Goal: Find specific page/section: Find specific page/section

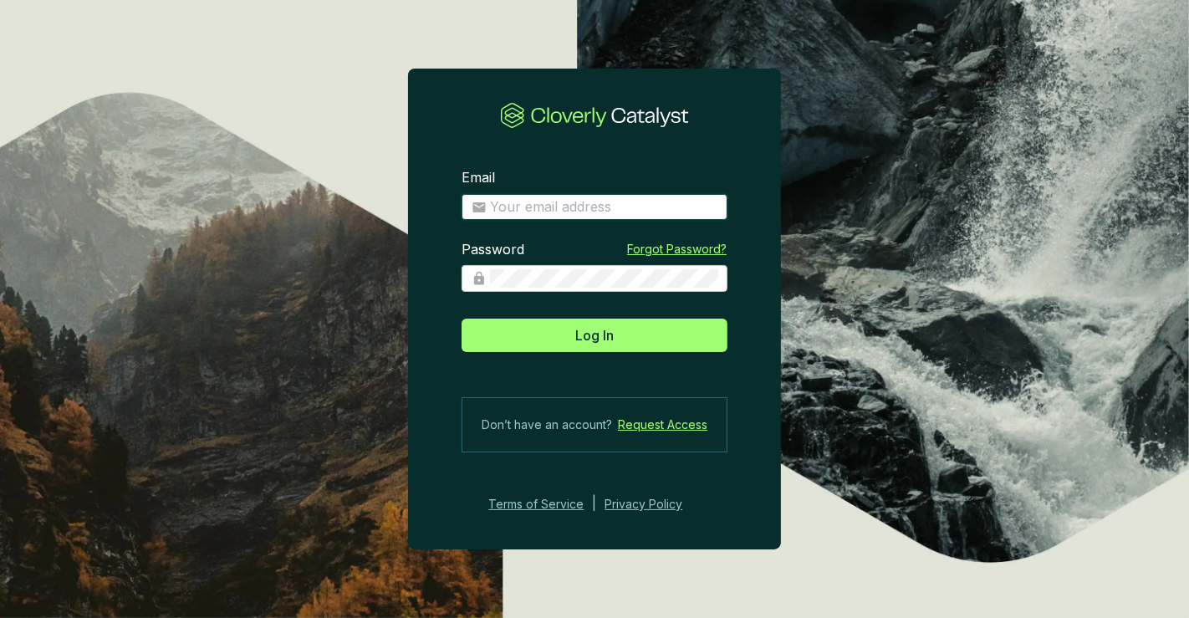
click at [552, 205] on input "Email" at bounding box center [604, 207] width 228 height 18
type input "[PERSON_NAME][EMAIL_ADDRESS][DOMAIN_NAME]"
click at [462, 319] on button "Log In" at bounding box center [595, 335] width 266 height 33
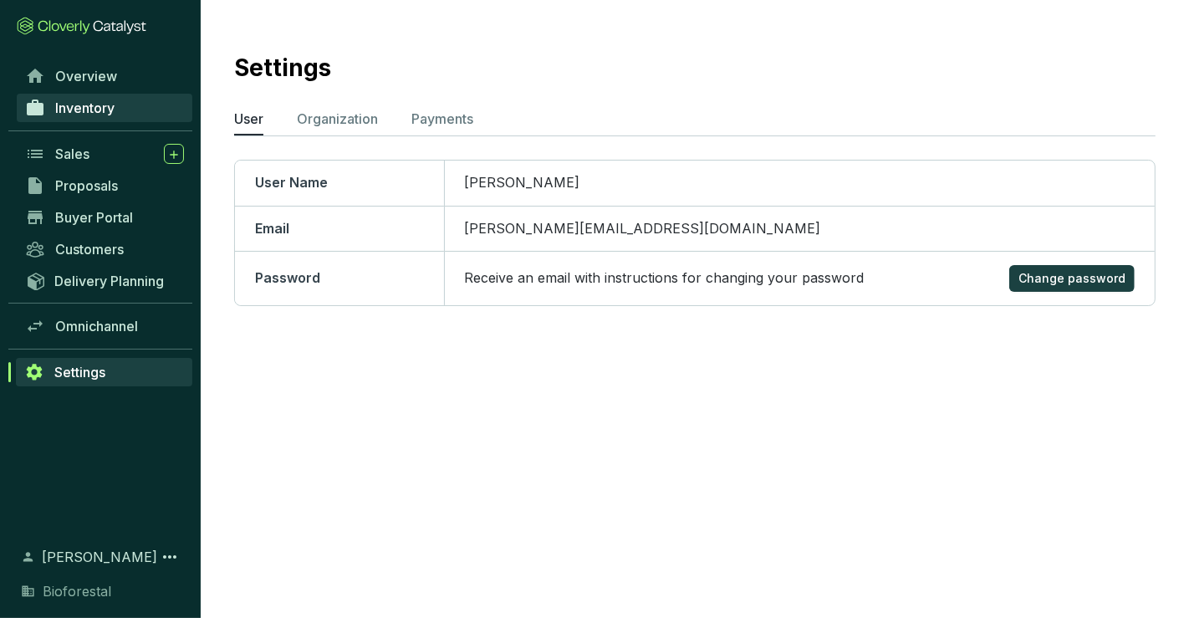
click at [80, 110] on span "Inventory" at bounding box center [84, 108] width 59 height 17
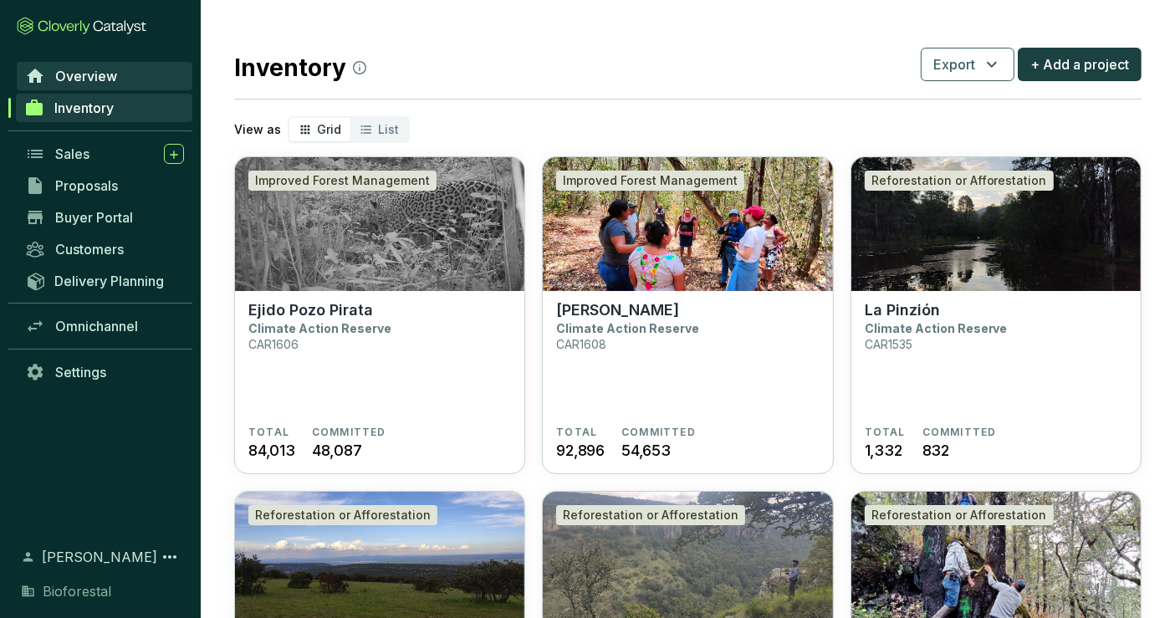
click at [117, 85] on link "Overview" at bounding box center [105, 76] width 176 height 28
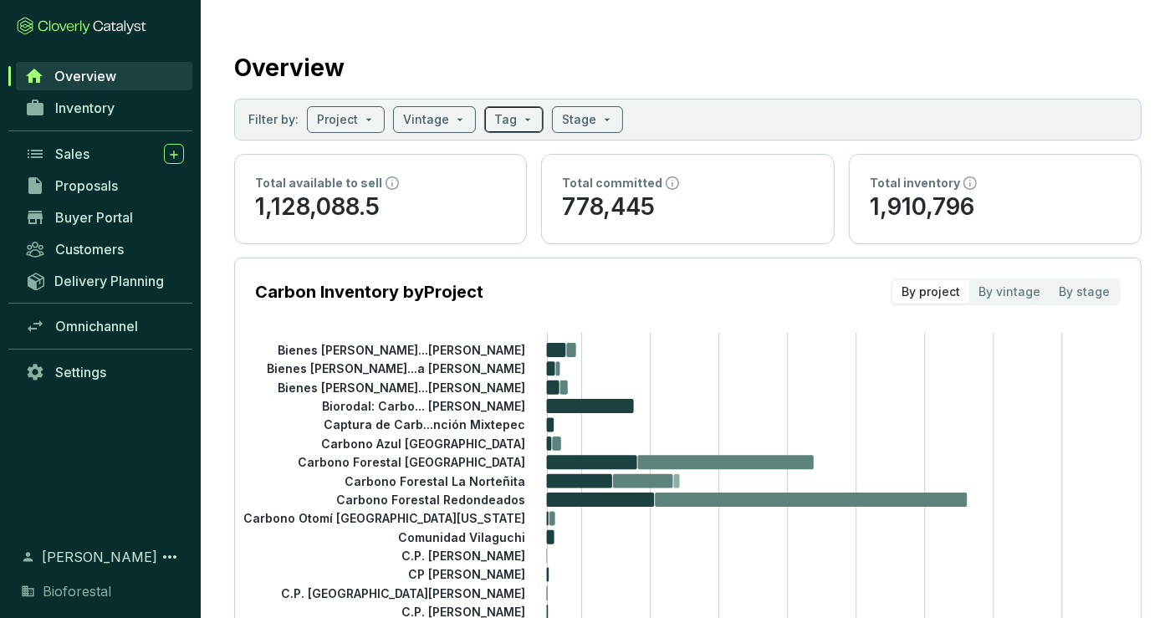
click at [507, 120] on input "search" at bounding box center [505, 119] width 23 height 25
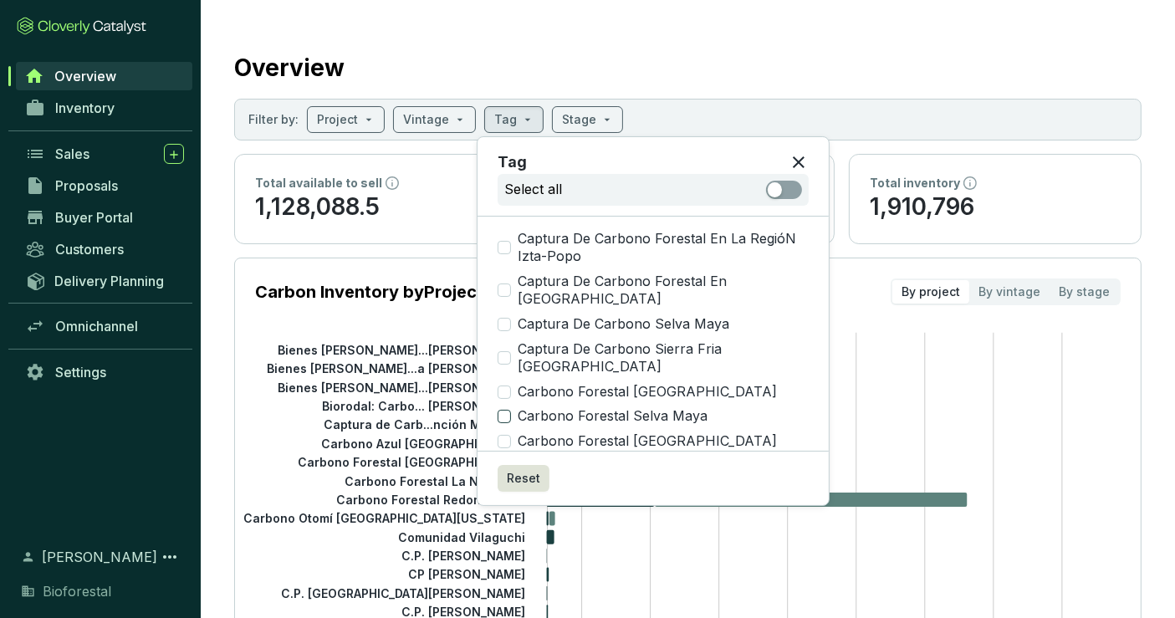
click at [506, 417] on input "Carbono Forestal Selva Maya" at bounding box center [504, 416] width 13 height 13
checkbox input "true"
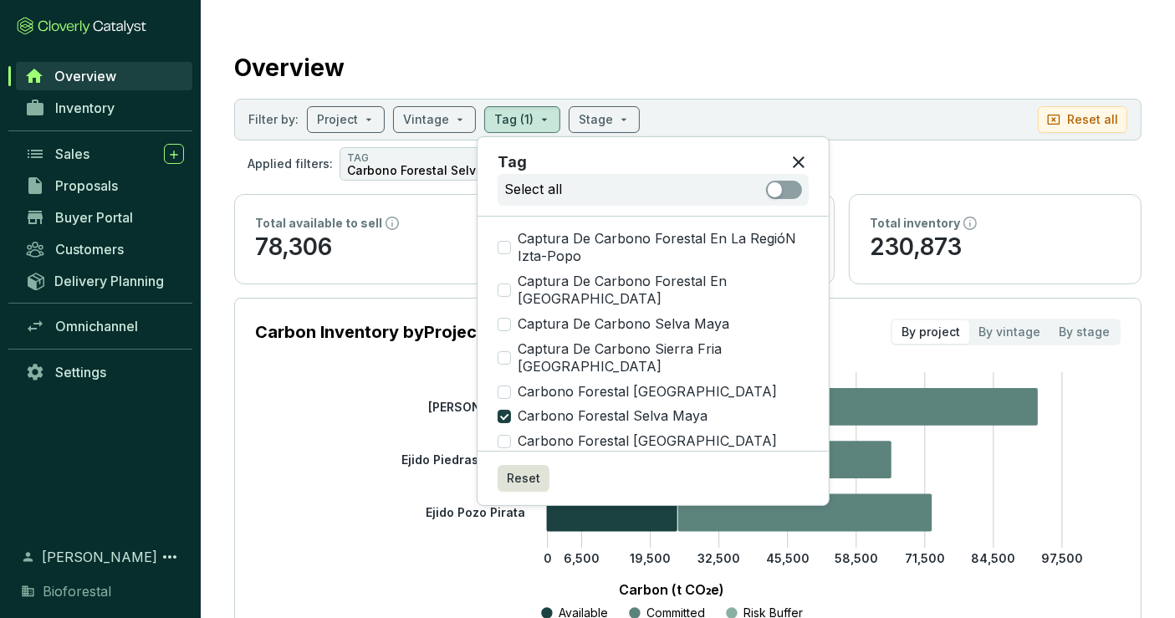
click at [774, 27] on section "Overview Filter by: Project Vintage Tag (1) Stage Reset all Applied filters: TA…" at bounding box center [688, 466] width 975 height 933
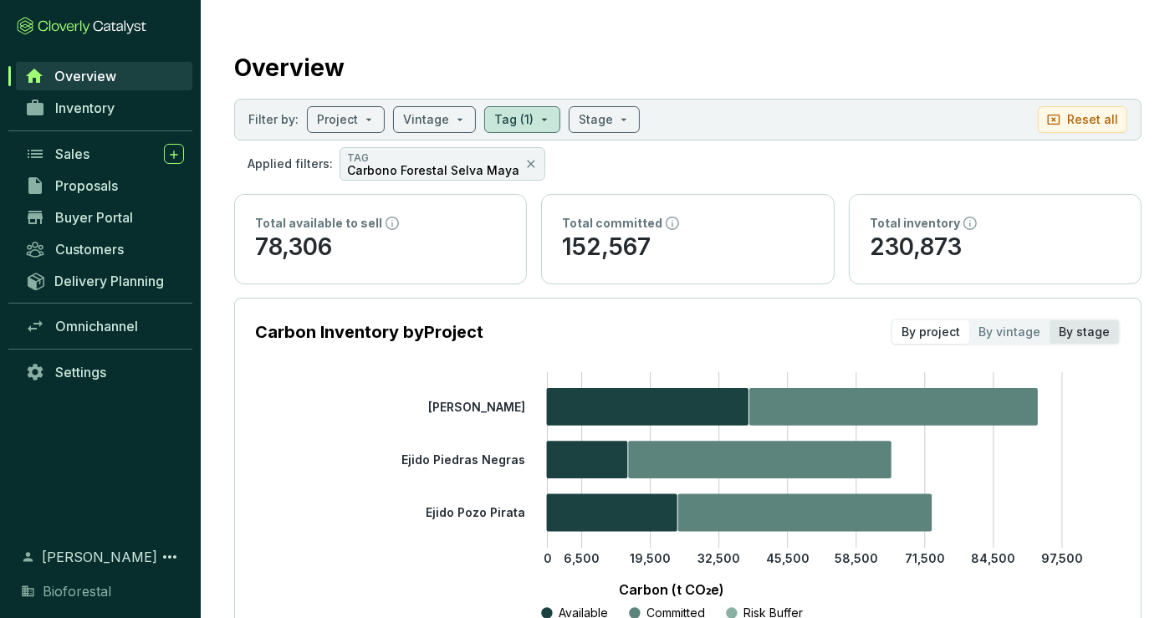
click at [1080, 325] on div "By stage" at bounding box center [1084, 331] width 69 height 23
click at [1050, 320] on input "By stage" at bounding box center [1050, 320] width 0 height 0
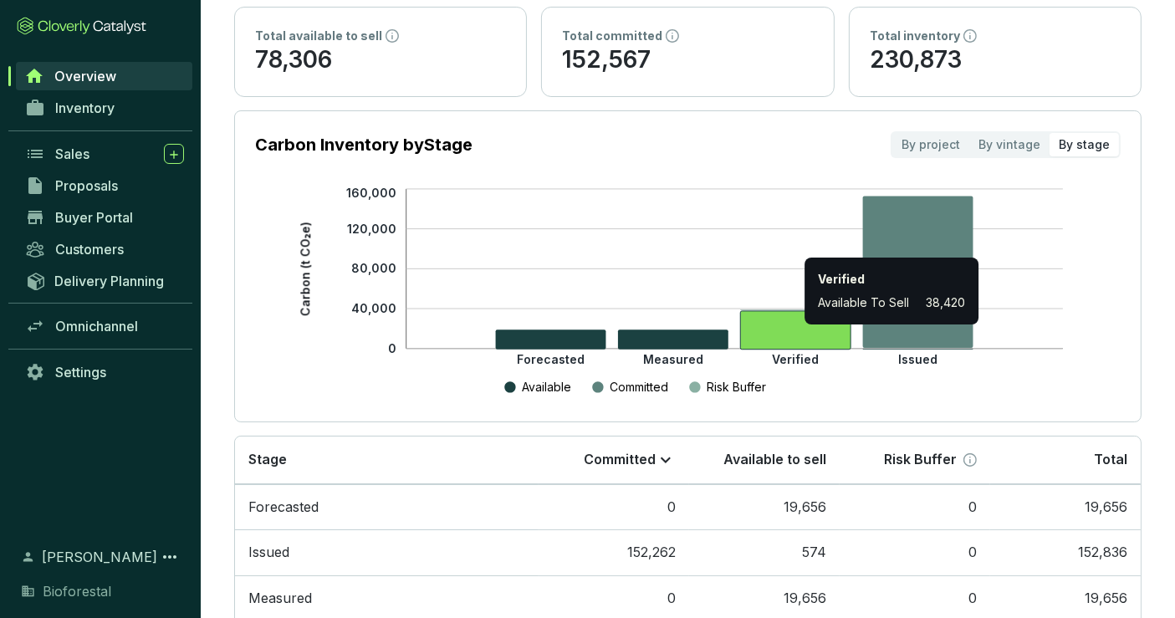
scroll to position [322, 0]
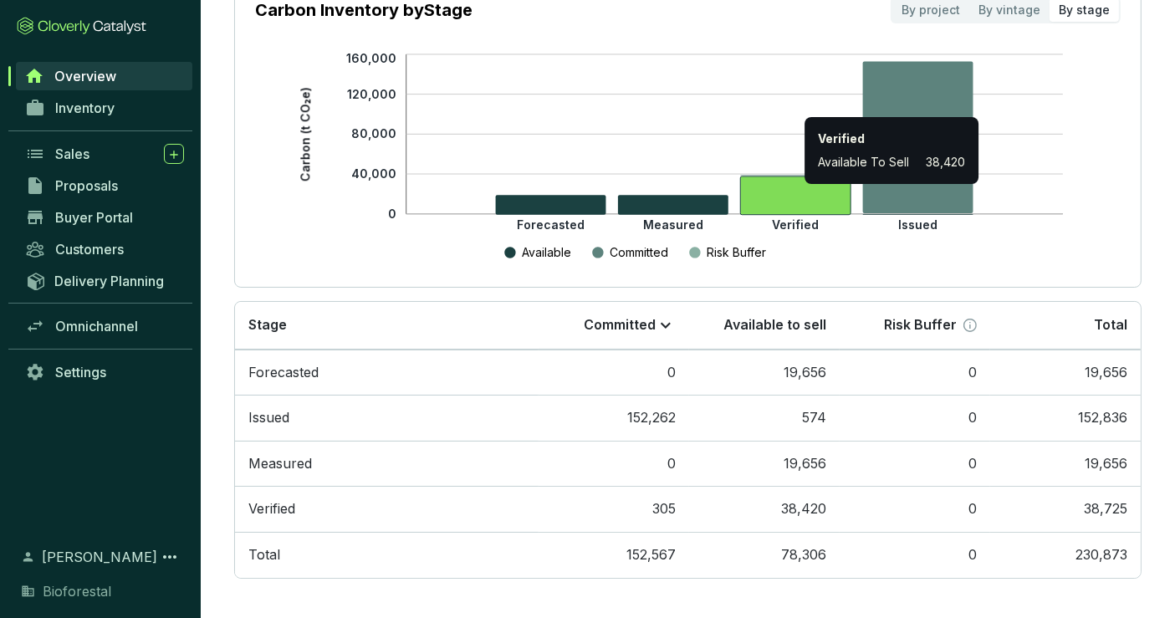
click at [768, 191] on icon at bounding box center [795, 195] width 110 height 38
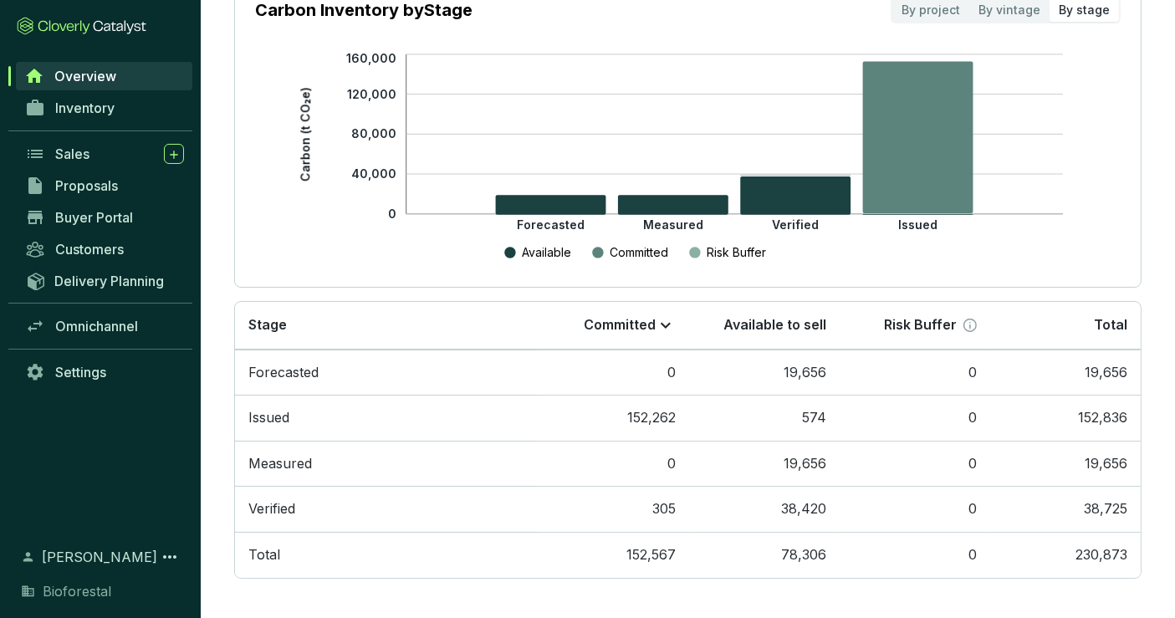
scroll to position [0, 0]
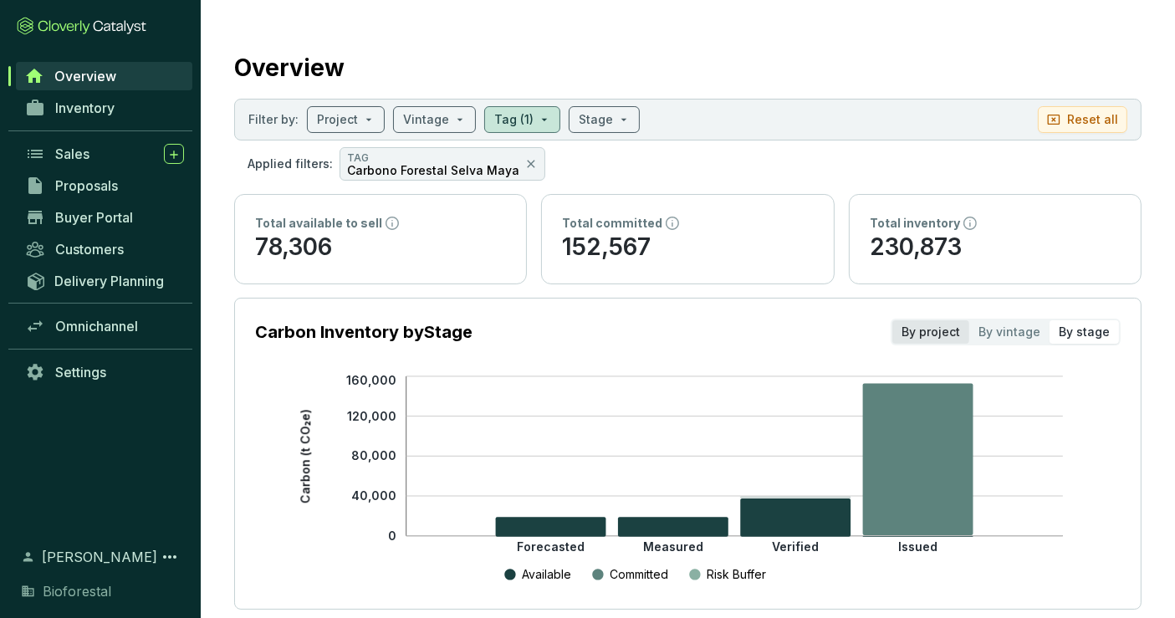
click at [934, 334] on div "By project" at bounding box center [931, 331] width 77 height 23
click at [893, 320] on input "By project" at bounding box center [893, 320] width 0 height 0
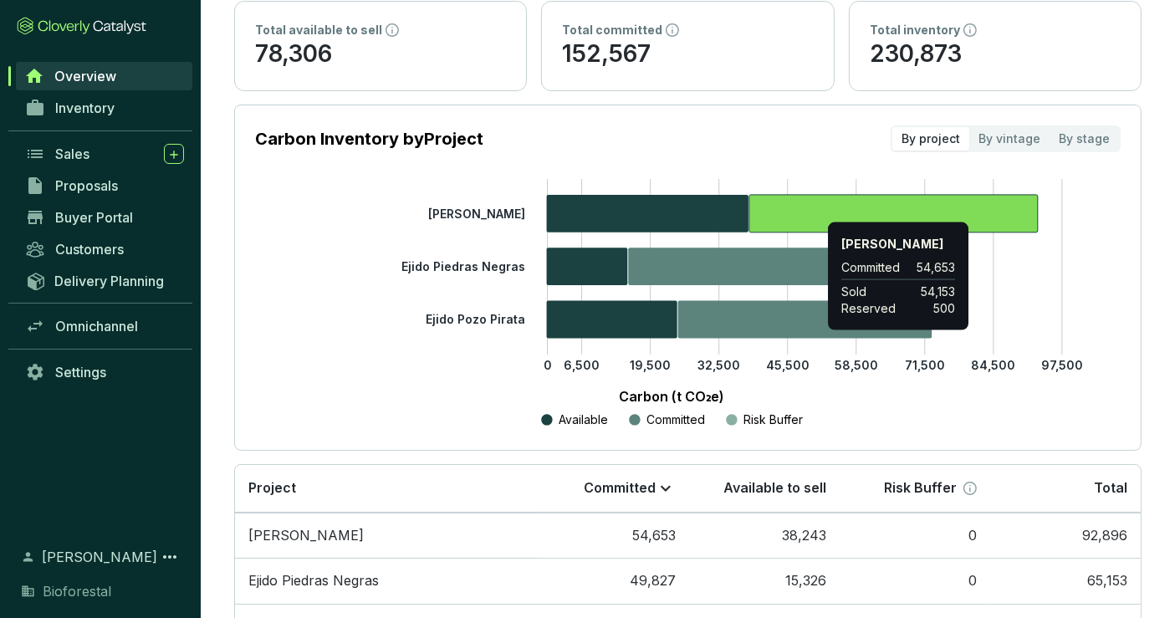
scroll to position [310, 0]
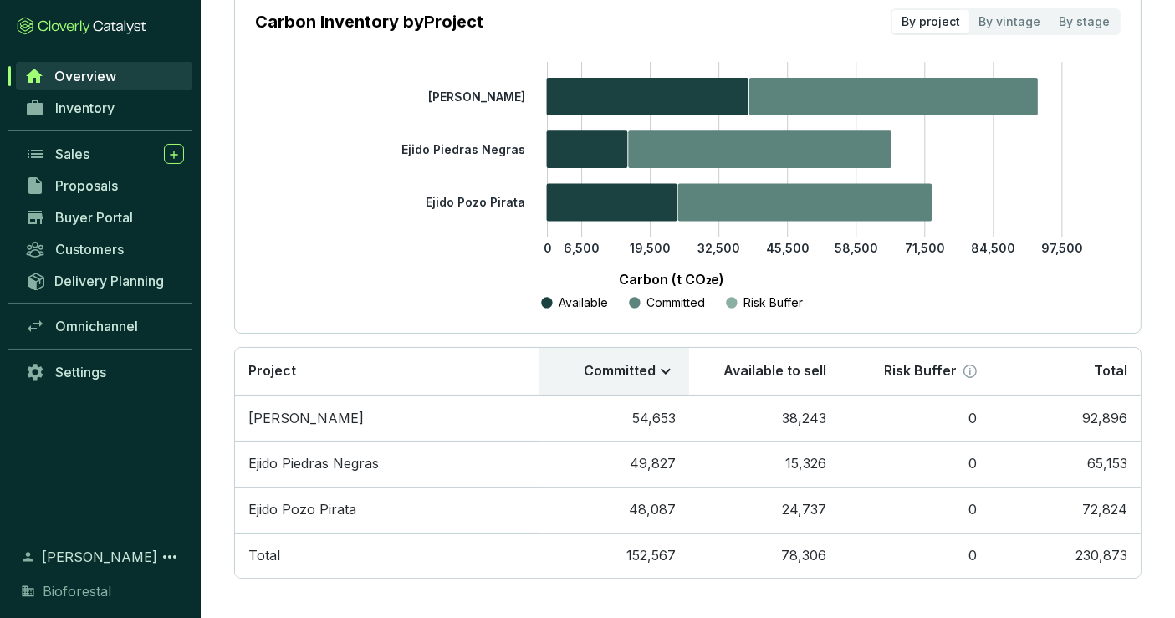
click at [667, 372] on icon at bounding box center [666, 371] width 20 height 20
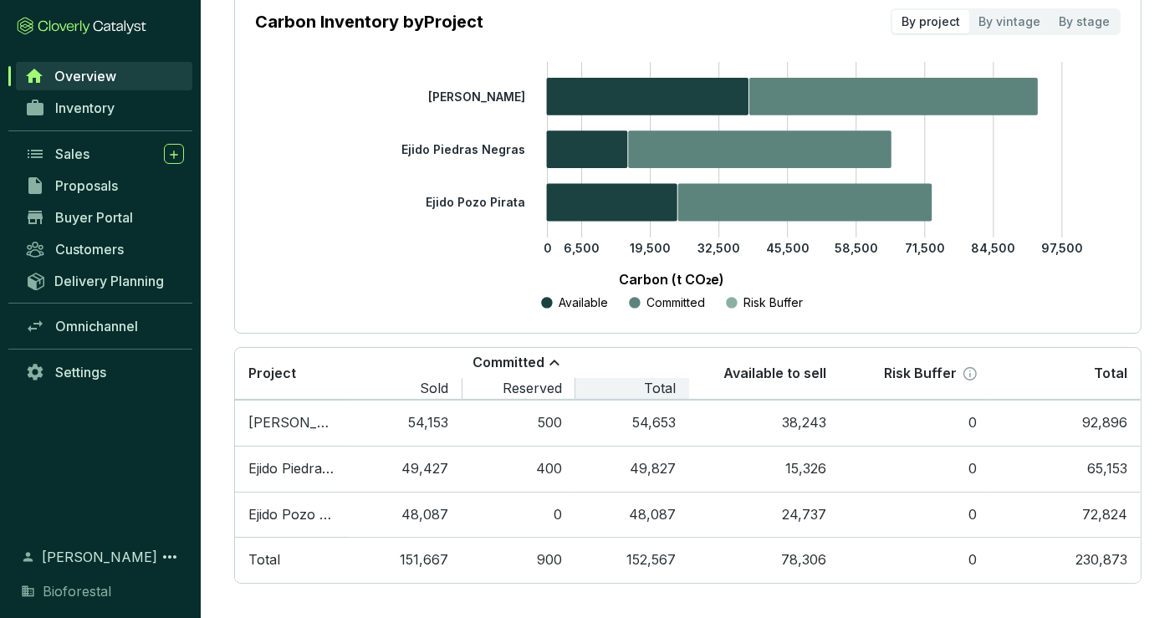
scroll to position [32, 0]
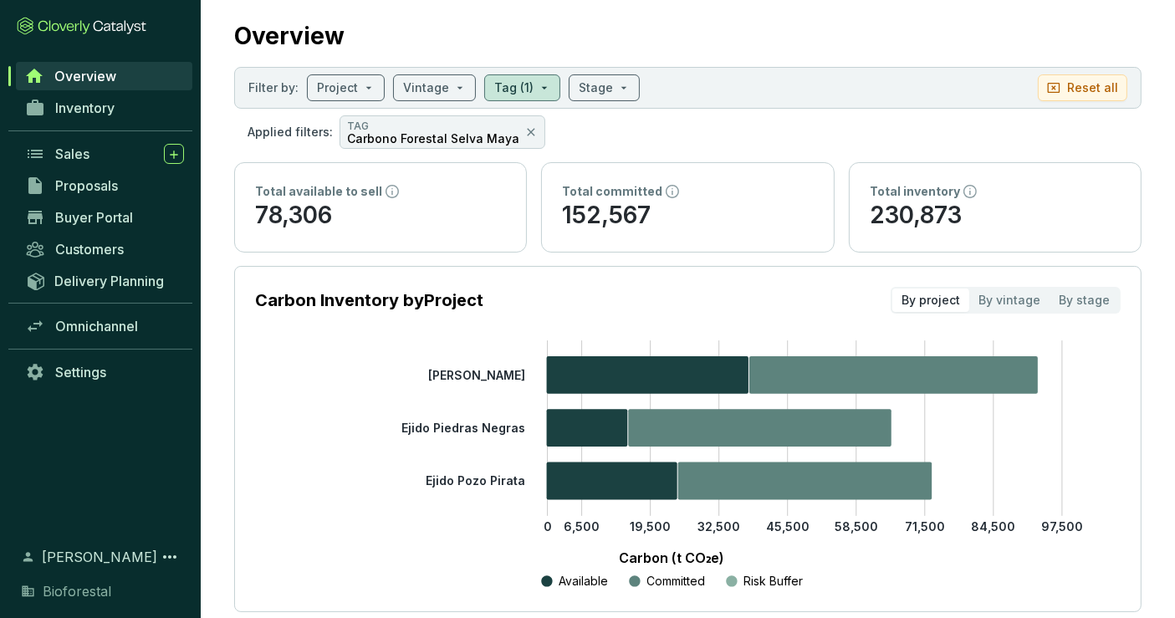
click at [603, 103] on section "Filter by: Project Vintage Tag (1) Stage Reset all" at bounding box center [688, 88] width 908 height 42
click at [609, 92] on span at bounding box center [604, 87] width 51 height 25
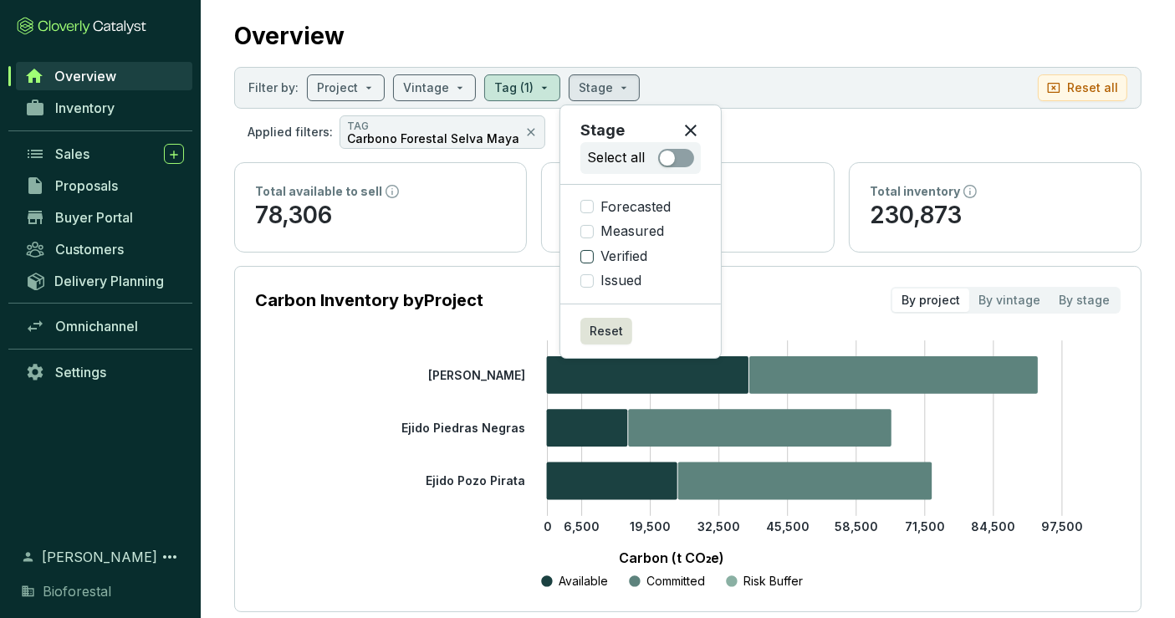
click at [593, 252] on input "Verified" at bounding box center [587, 256] width 13 height 13
checkbox input "true"
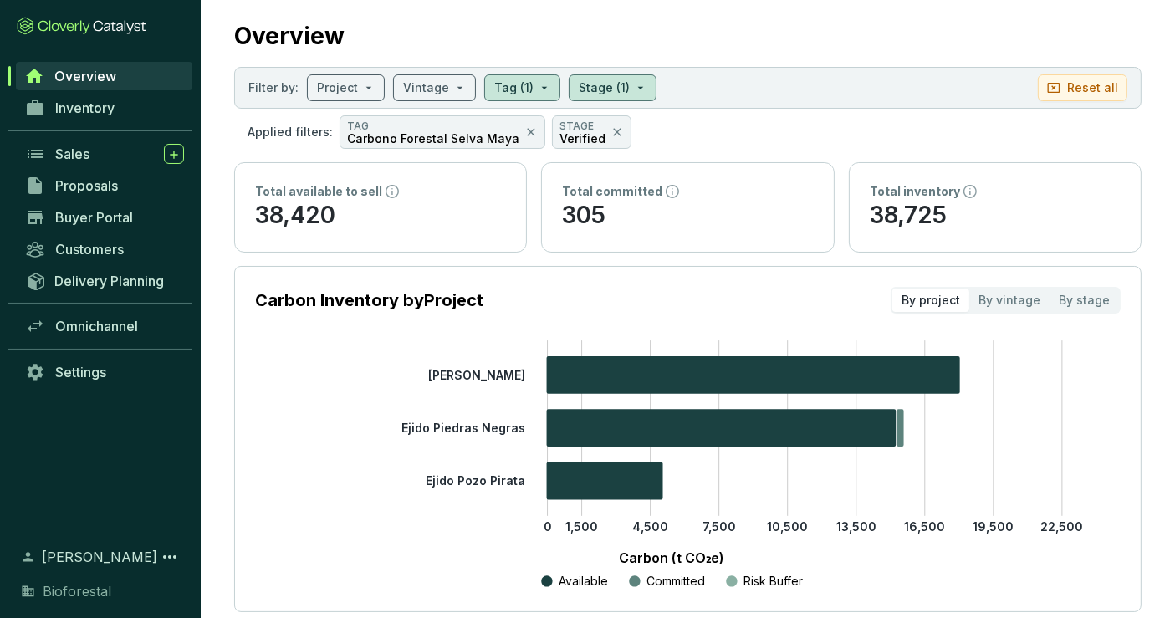
click at [719, 76] on section "Filter by: Project Vintage Tag (1) Stage (1) Reset all" at bounding box center [688, 88] width 908 height 42
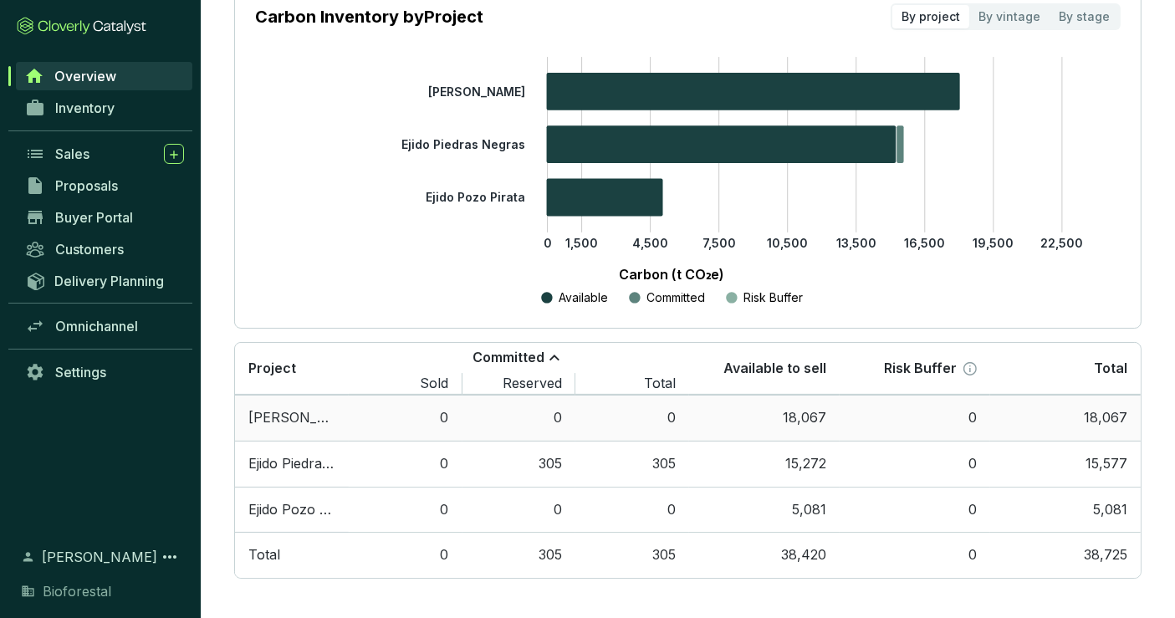
scroll to position [36, 0]
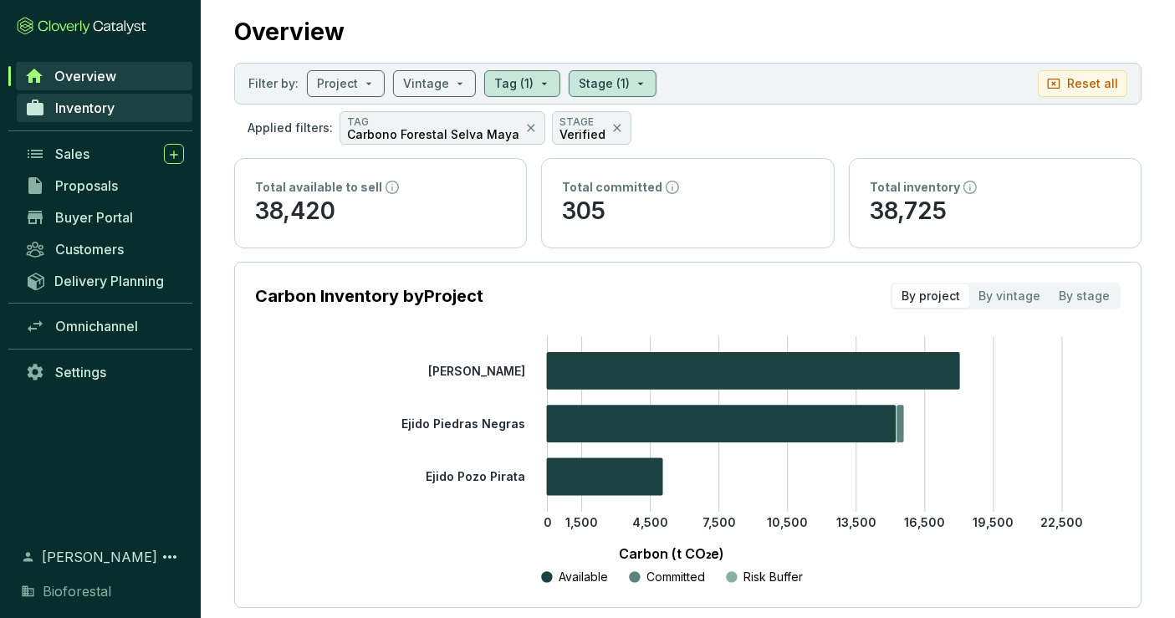
click at [80, 112] on span "Inventory" at bounding box center [84, 108] width 59 height 17
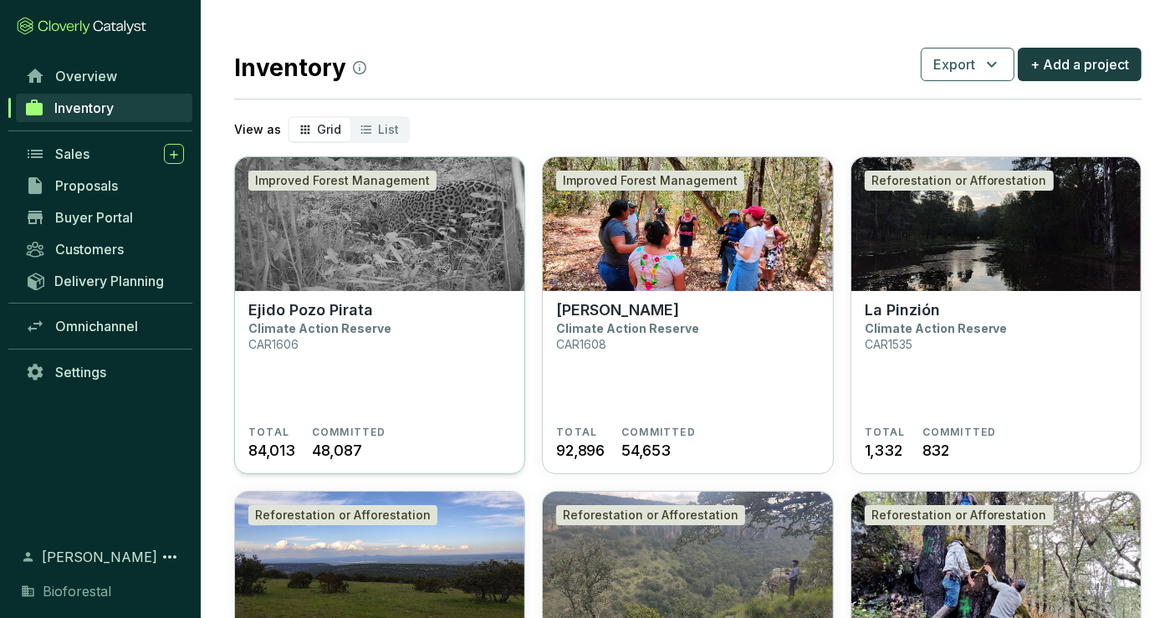
click at [411, 267] on img at bounding box center [379, 224] width 289 height 134
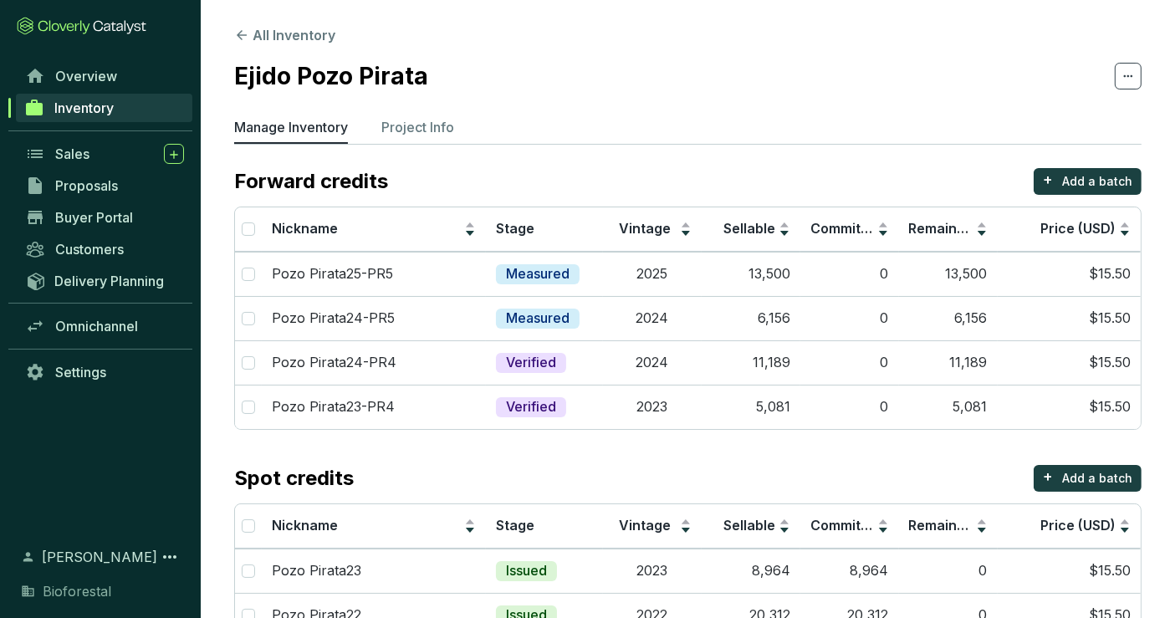
click at [79, 110] on span "Inventory" at bounding box center [83, 108] width 59 height 17
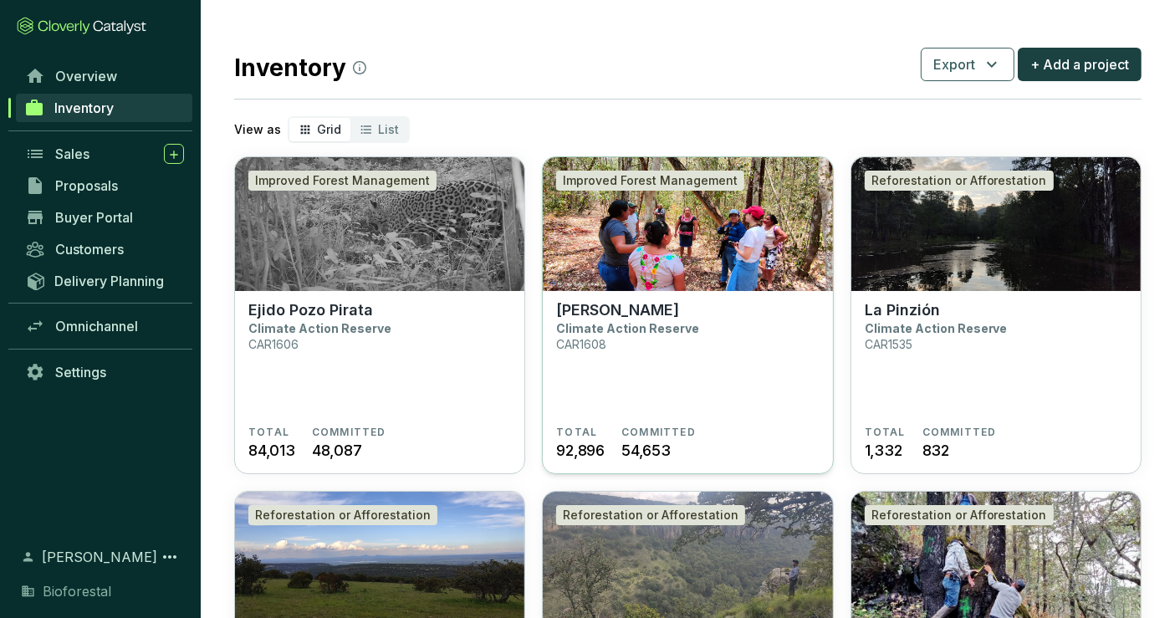
click at [623, 274] on img at bounding box center [687, 224] width 289 height 134
